Goal: Task Accomplishment & Management: Complete application form

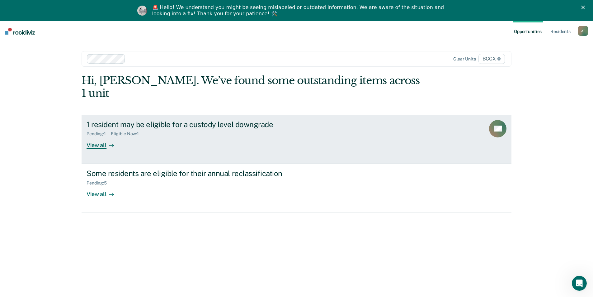
click at [90, 136] on div "View all" at bounding box center [104, 142] width 35 height 12
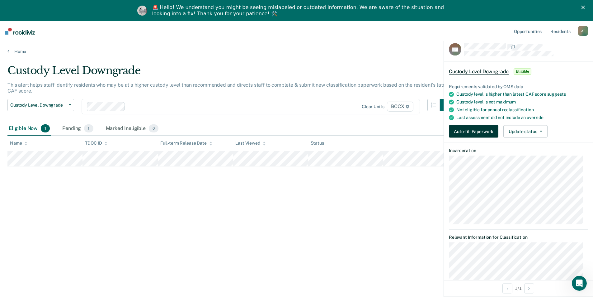
click at [456, 129] on button "Auto-fill Paperwork" at bounding box center [474, 131] width 50 height 12
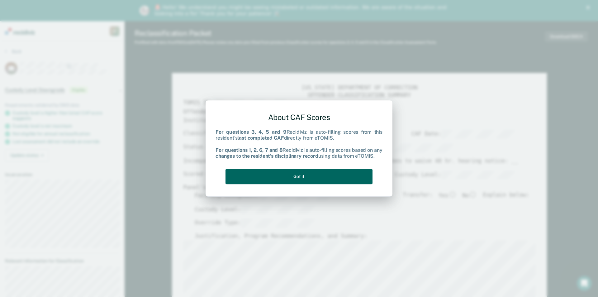
type textarea "x"
click at [329, 174] on button "Got it" at bounding box center [298, 176] width 147 height 15
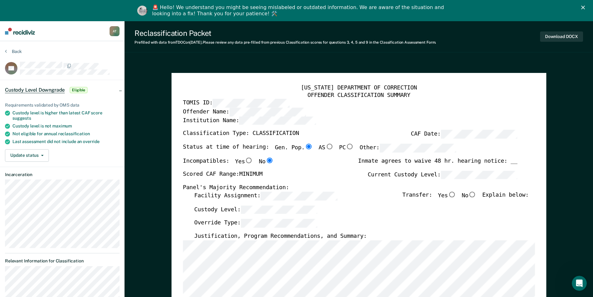
click at [330, 17] on div "🚨 Hello! We understand you might be seeing mislabeled or outdated information. …" at bounding box center [301, 10] width 299 height 16
click at [15, 50] on button "Back" at bounding box center [13, 52] width 17 height 6
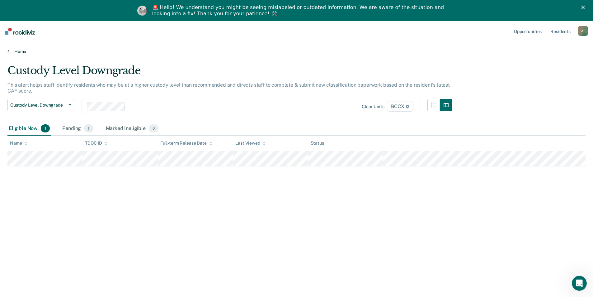
click at [17, 51] on link "Home" at bounding box center [296, 52] width 578 height 6
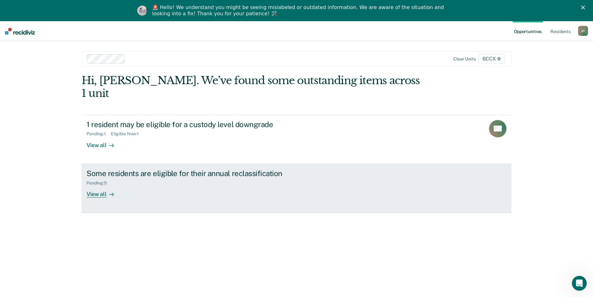
click at [89, 185] on div "View all" at bounding box center [104, 191] width 35 height 12
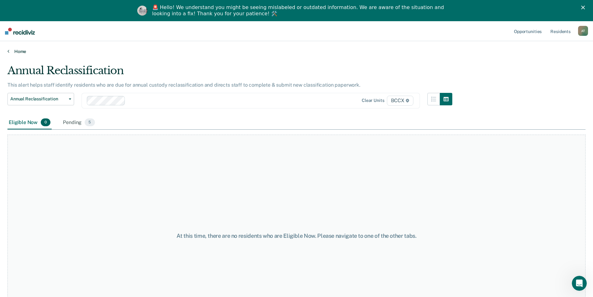
click at [17, 52] on link "Home" at bounding box center [296, 52] width 578 height 6
